Goal: Transaction & Acquisition: Purchase product/service

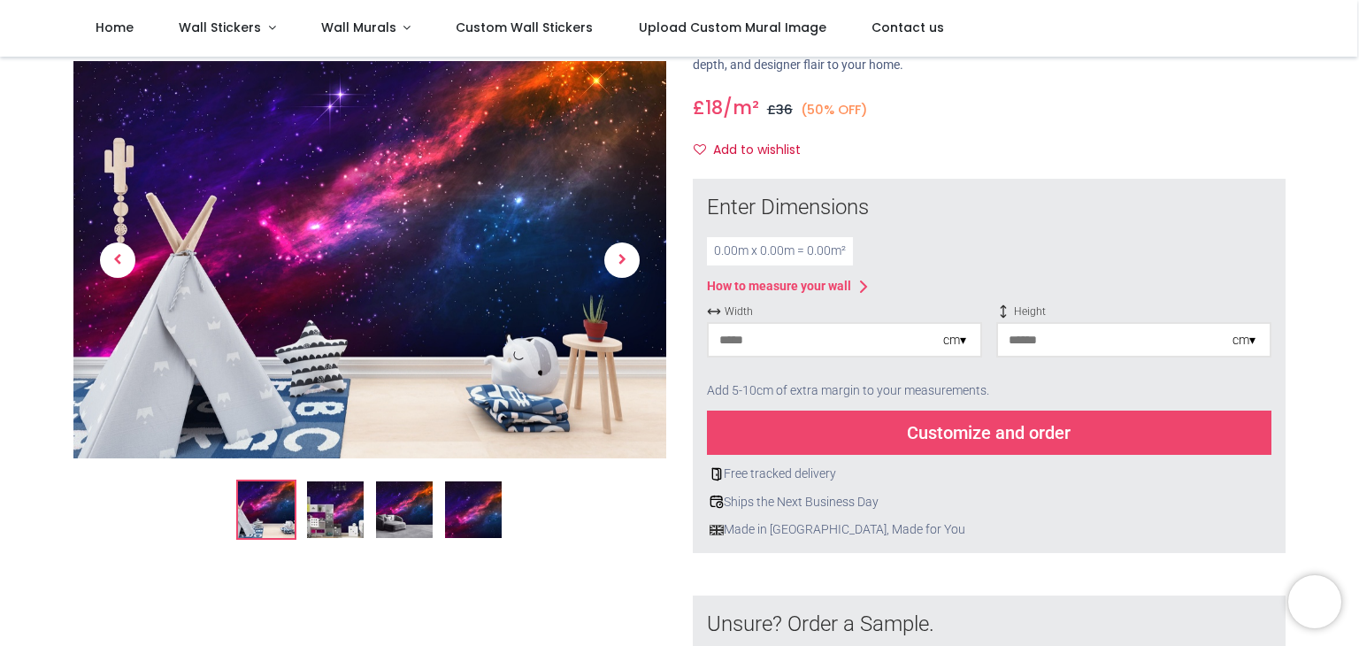
scroll to position [120, 0]
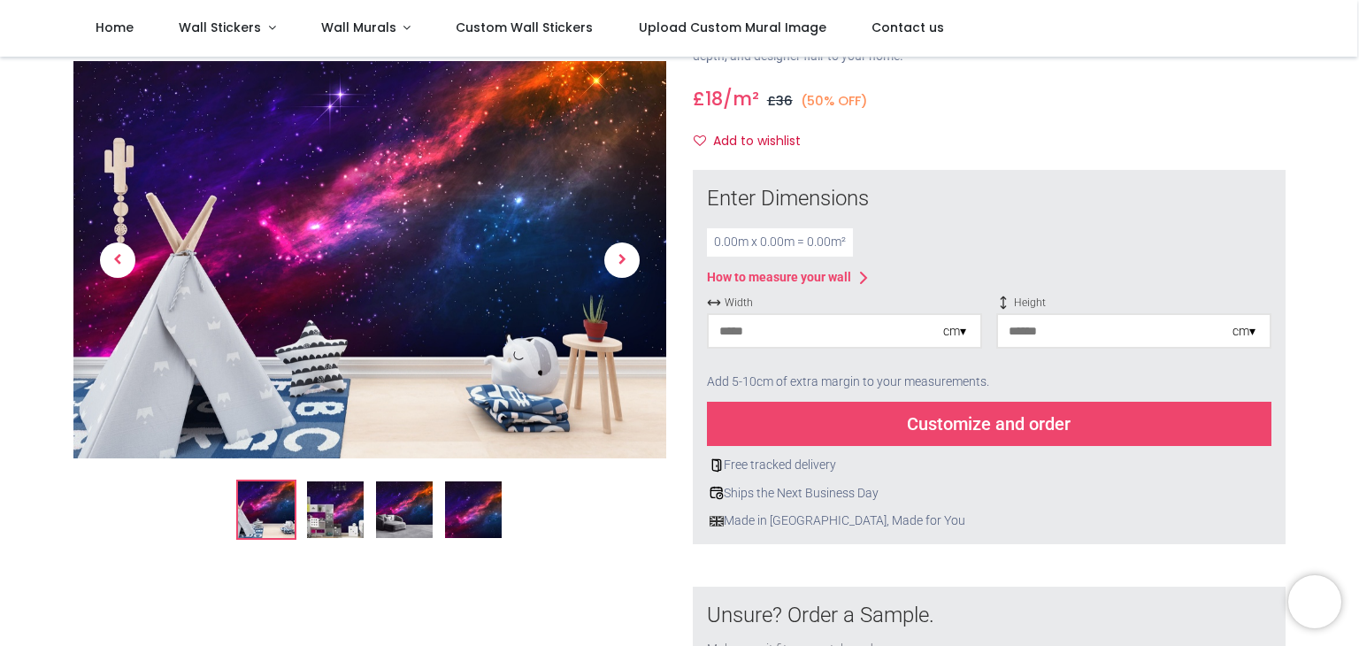
click at [860, 333] on input "number" at bounding box center [825, 331] width 234 height 32
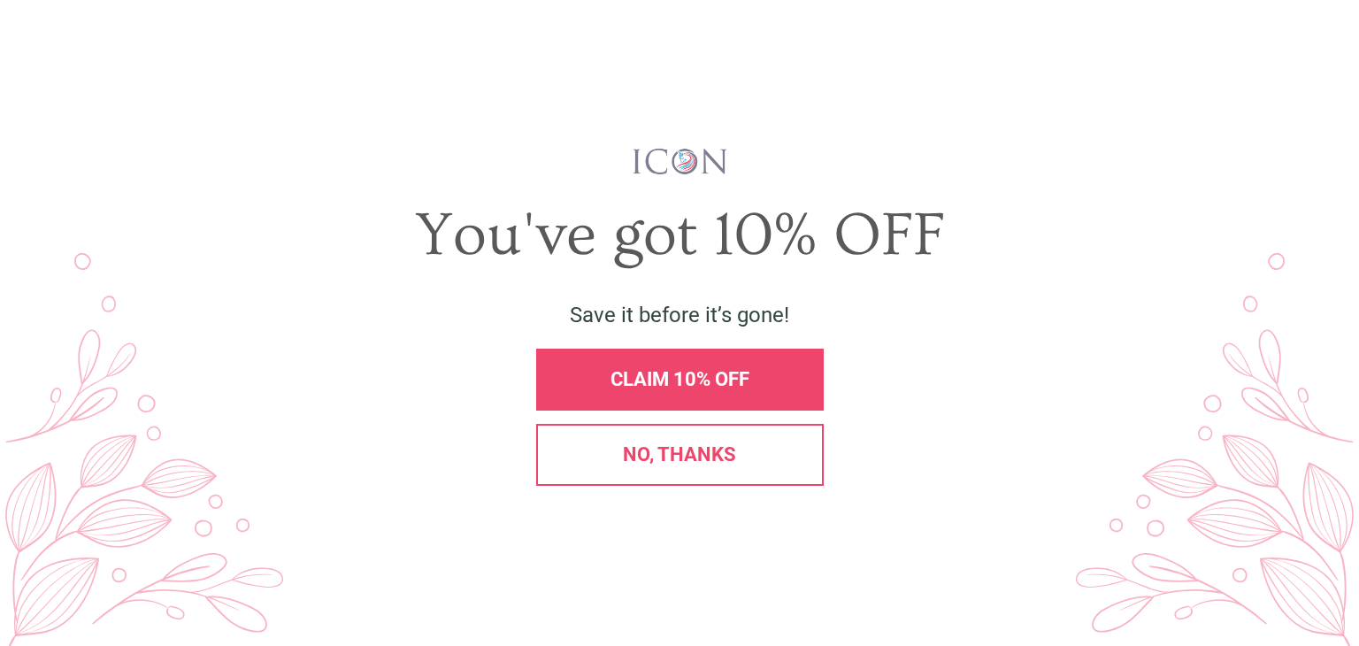
scroll to position [0, 0]
click at [653, 453] on span "No, thanks" at bounding box center [679, 454] width 113 height 22
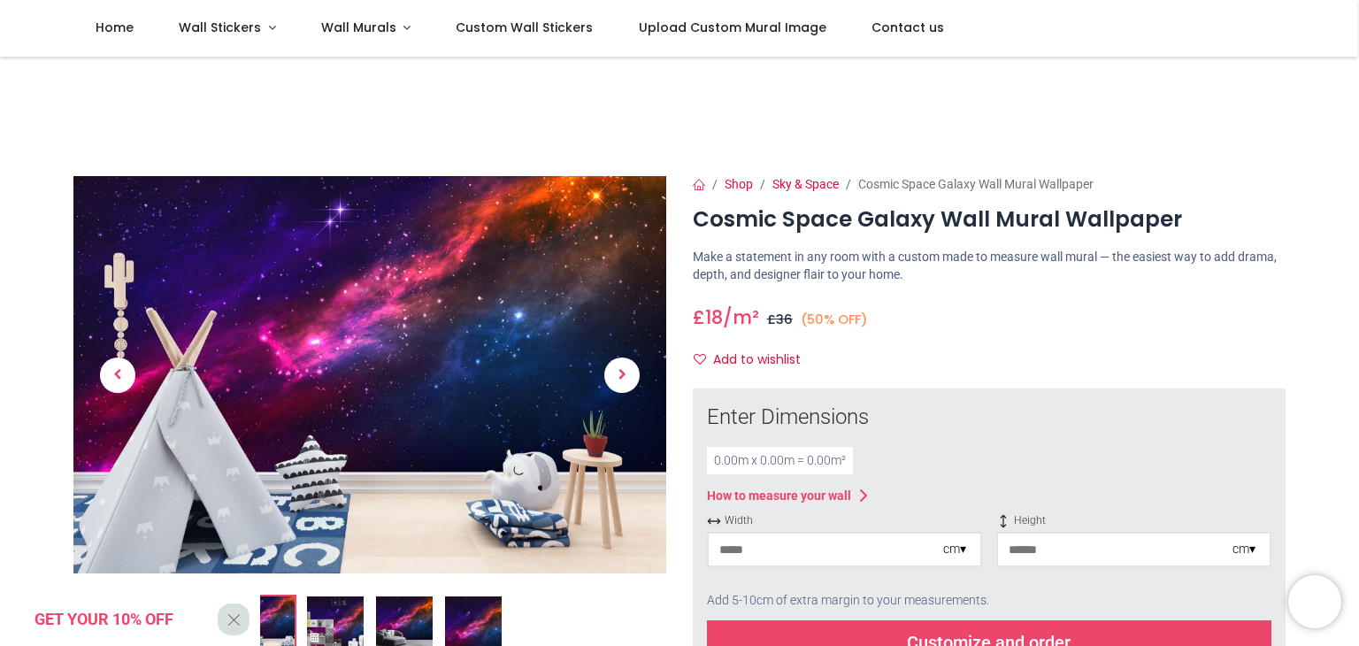
scroll to position [3, 0]
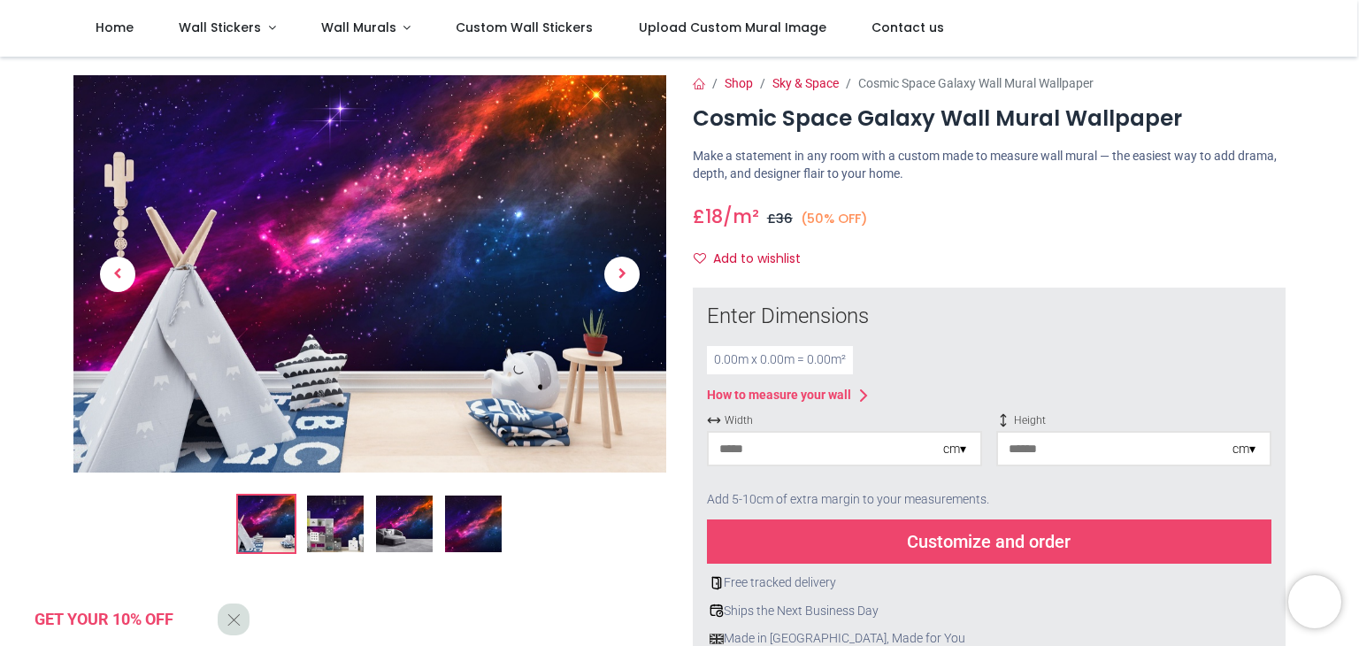
click at [741, 453] on input "number" at bounding box center [825, 449] width 234 height 32
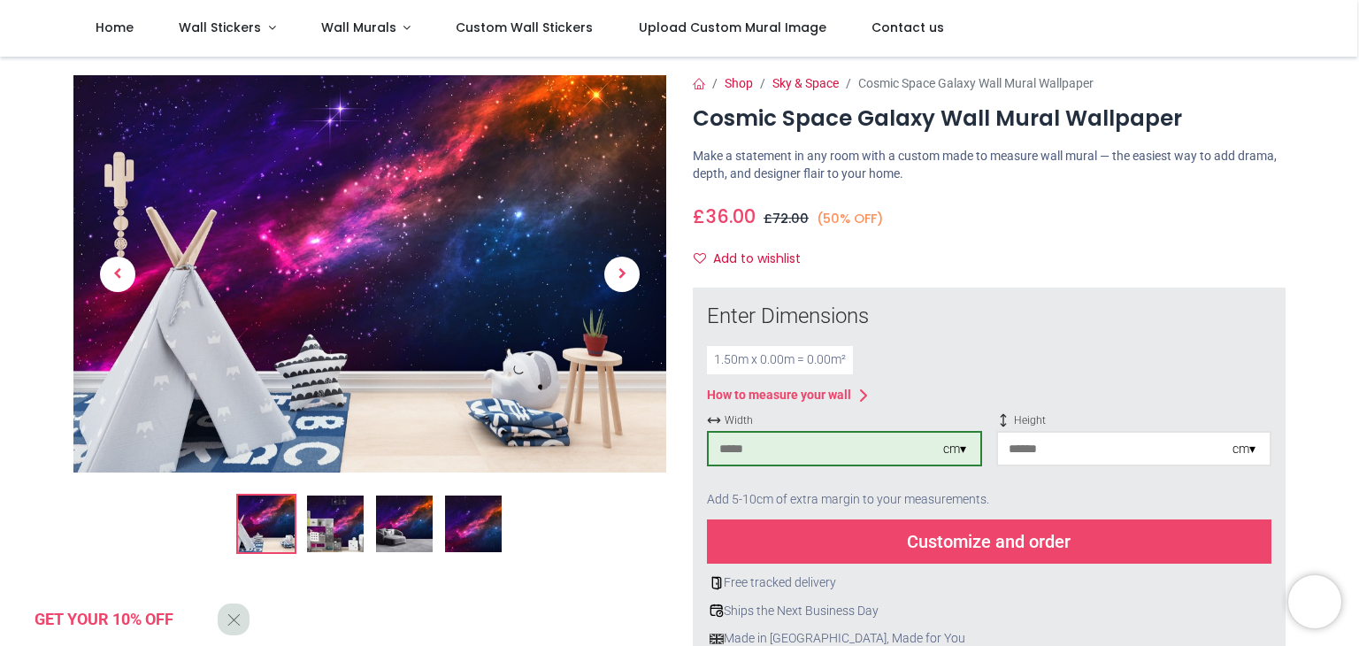
type input "***"
click at [1039, 452] on input "number" at bounding box center [1115, 449] width 234 height 32
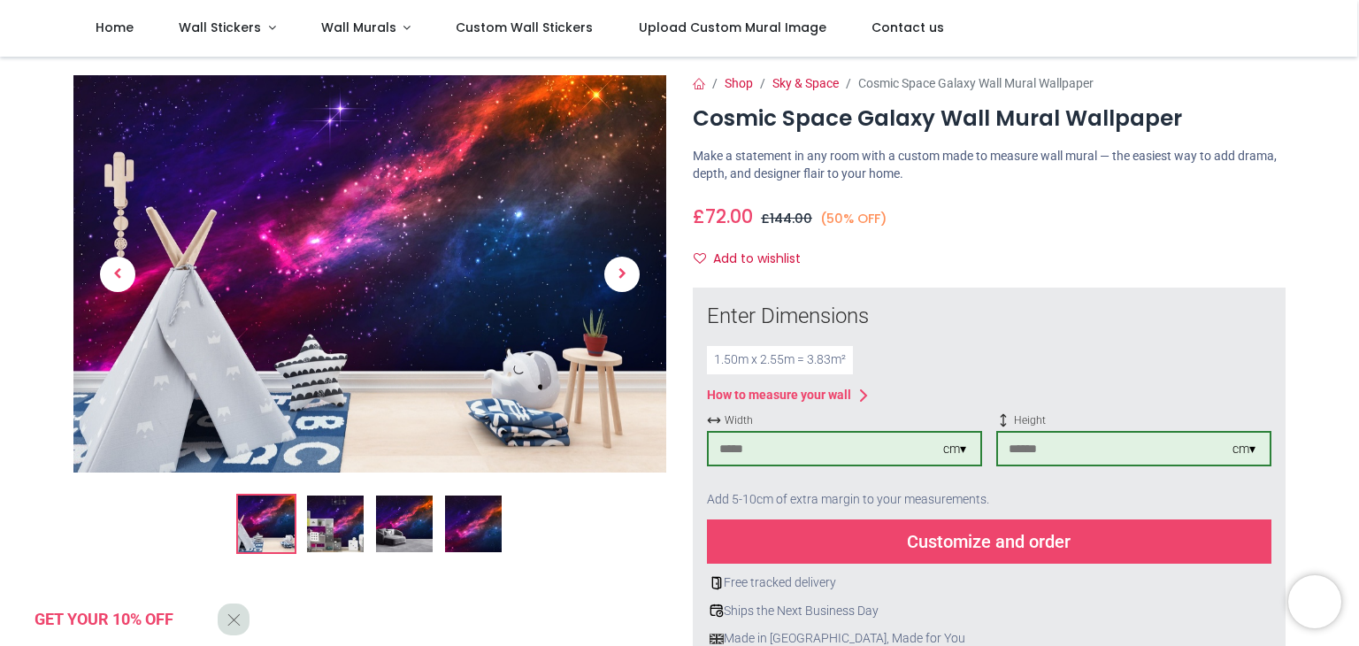
type input "***"
click at [1042, 242] on div "£ 72.00 18.0 /m² GBP £ 144.00 (50% OFF) £ 36.00 Not Available For Sale Size 0cm…" at bounding box center [989, 234] width 593 height 77
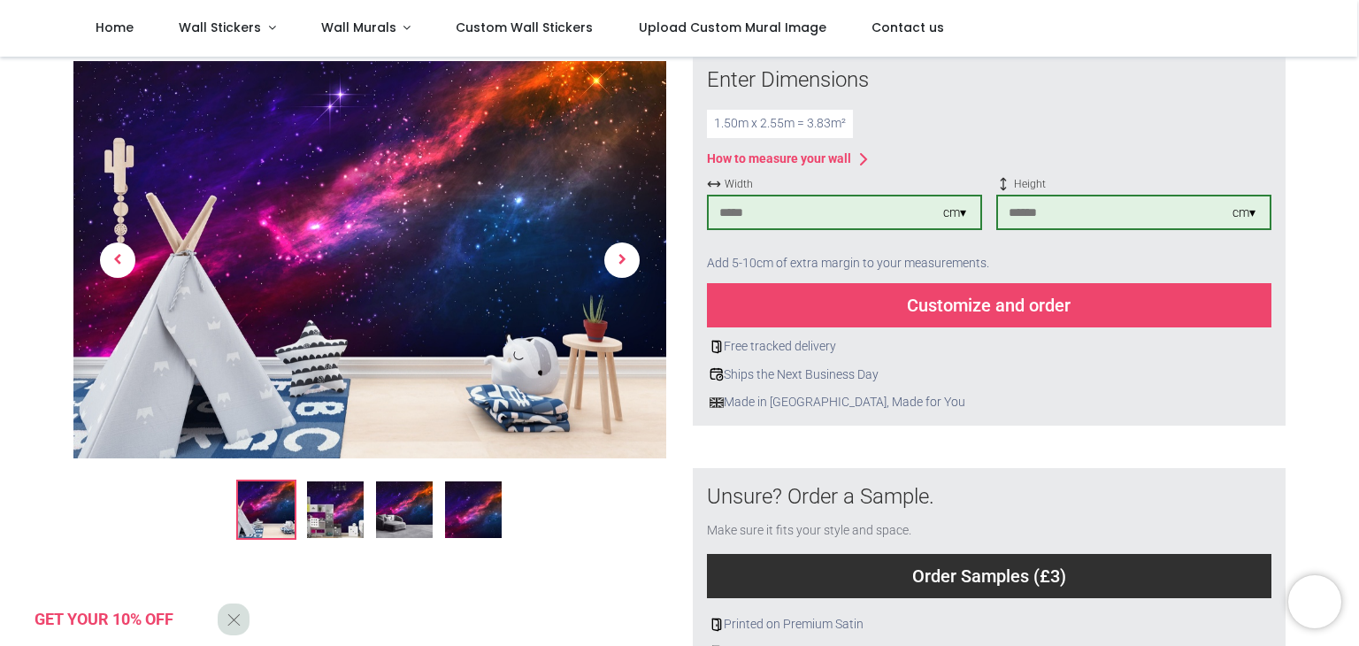
scroll to position [240, 0]
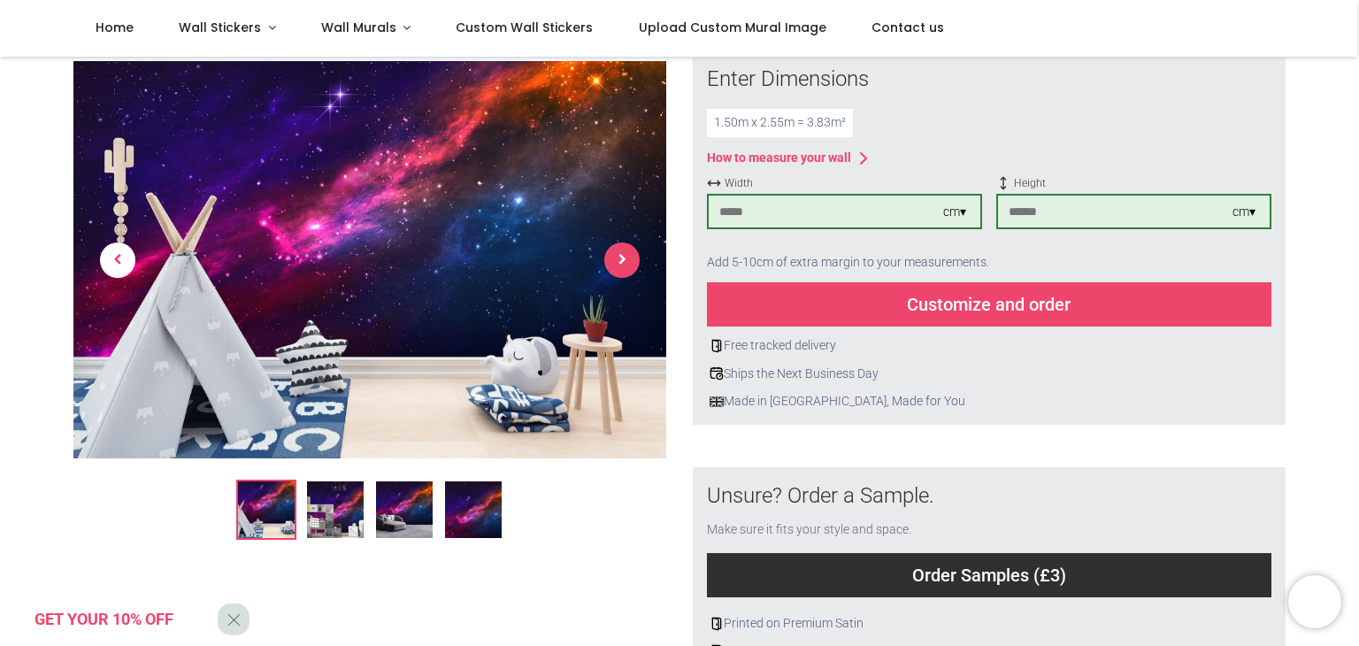
click at [625, 270] on span "Next" at bounding box center [621, 259] width 35 height 35
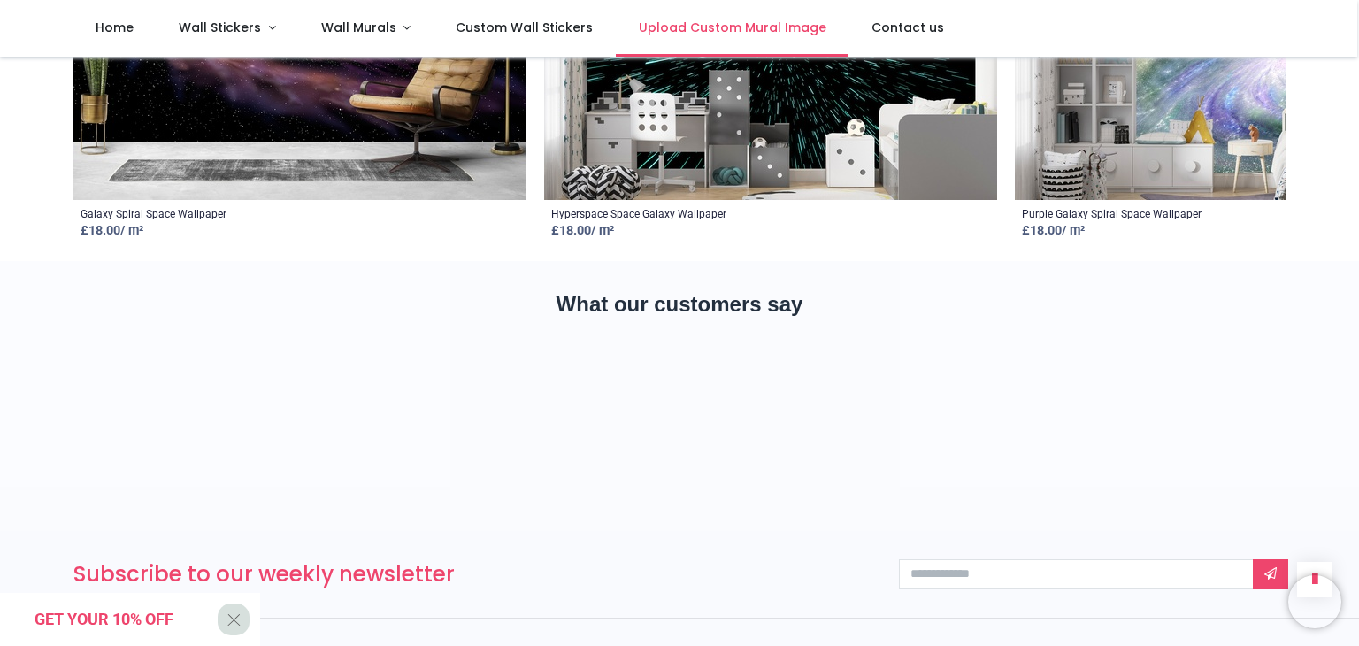
scroll to position [2862, 0]
